Goal: Find specific page/section: Find specific page/section

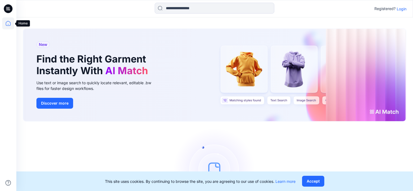
click at [10, 25] on icon at bounding box center [8, 23] width 5 height 5
click at [5, 24] on icon at bounding box center [8, 23] width 12 height 12
click at [399, 8] on p "Login" at bounding box center [402, 9] width 10 height 6
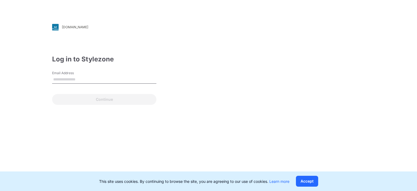
type input "**********"
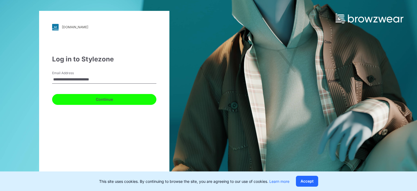
click at [108, 98] on button "Continue" at bounding box center [104, 99] width 104 height 11
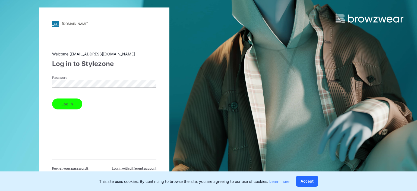
click at [67, 101] on button "Log in" at bounding box center [67, 103] width 30 height 11
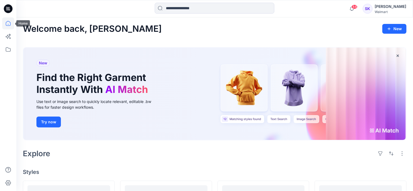
click at [5, 23] on icon at bounding box center [8, 23] width 12 height 12
click at [10, 24] on icon at bounding box center [8, 23] width 12 height 12
click at [10, 54] on icon at bounding box center [8, 49] width 12 height 12
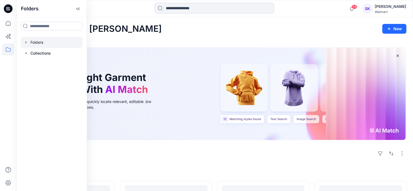
click at [29, 40] on div at bounding box center [52, 42] width 62 height 11
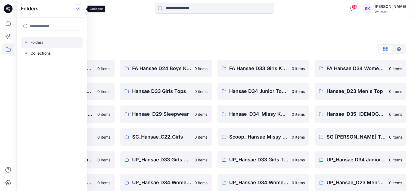
click at [80, 9] on icon at bounding box center [78, 8] width 9 height 9
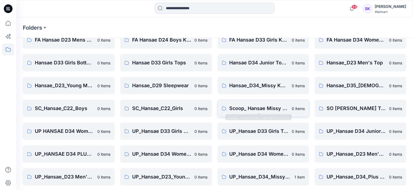
scroll to position [29, 0]
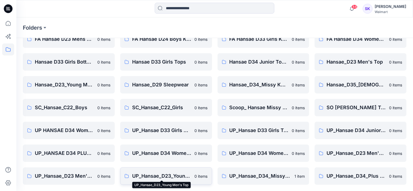
click at [158, 174] on p "UP_Hansae_D23_Young Men's Top" at bounding box center [161, 176] width 59 height 8
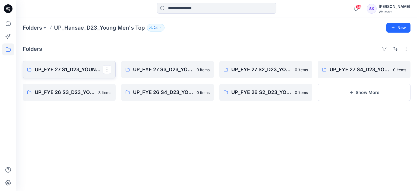
click at [64, 70] on p "UP_FYE 27 S1_D23_YOUNG MEN’S TOP HANSAE" at bounding box center [69, 70] width 68 height 8
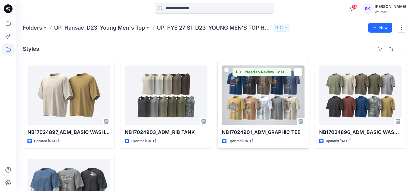
click at [259, 113] on div at bounding box center [263, 95] width 83 height 60
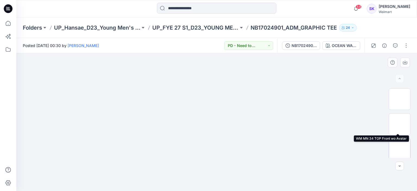
scroll to position [54, 0]
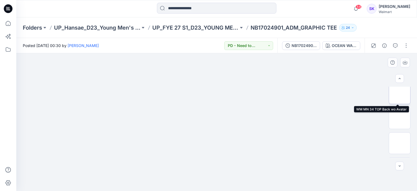
click at [400, 93] on img at bounding box center [400, 93] width 0 height 0
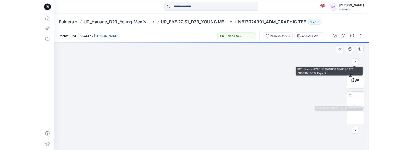
scroll to position [225, 0]
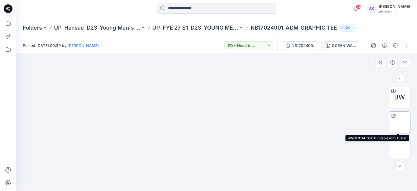
click at [400, 122] on img at bounding box center [400, 122] width 0 height 0
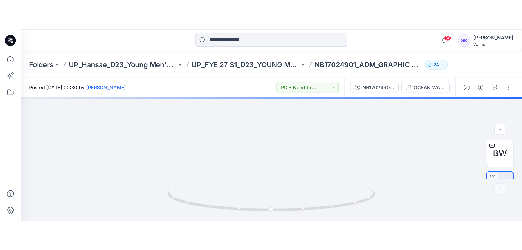
scroll to position [161, 0]
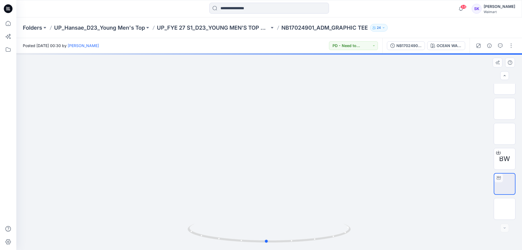
drag, startPoint x: 279, startPoint y: 103, endPoint x: 276, endPoint y: 124, distance: 21.1
click at [276, 124] on div at bounding box center [268, 151] width 505 height 196
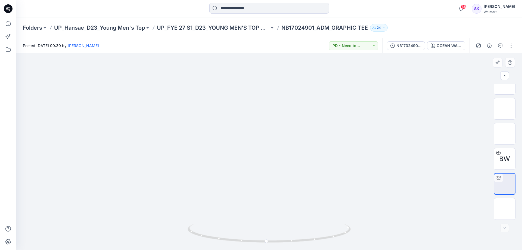
drag, startPoint x: 279, startPoint y: 104, endPoint x: 279, endPoint y: 152, distance: 47.3
click at [279, 53] on img at bounding box center [269, 53] width 282 height 0
drag, startPoint x: 281, startPoint y: 146, endPoint x: 280, endPoint y: 142, distance: 3.8
click at [280, 49] on img at bounding box center [269, 49] width 282 height 0
drag, startPoint x: 266, startPoint y: 244, endPoint x: 327, endPoint y: 236, distance: 61.3
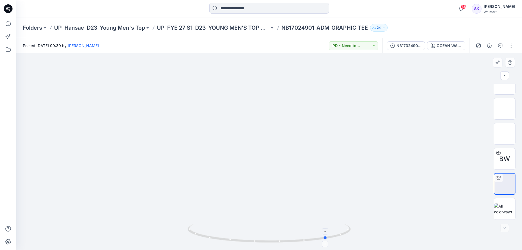
click at [327, 191] on icon at bounding box center [270, 233] width 164 height 20
drag, startPoint x: 326, startPoint y: 238, endPoint x: 298, endPoint y: 228, distance: 29.0
click at [354, 191] on div at bounding box center [268, 151] width 505 height 196
